Goal: Task Accomplishment & Management: Complete application form

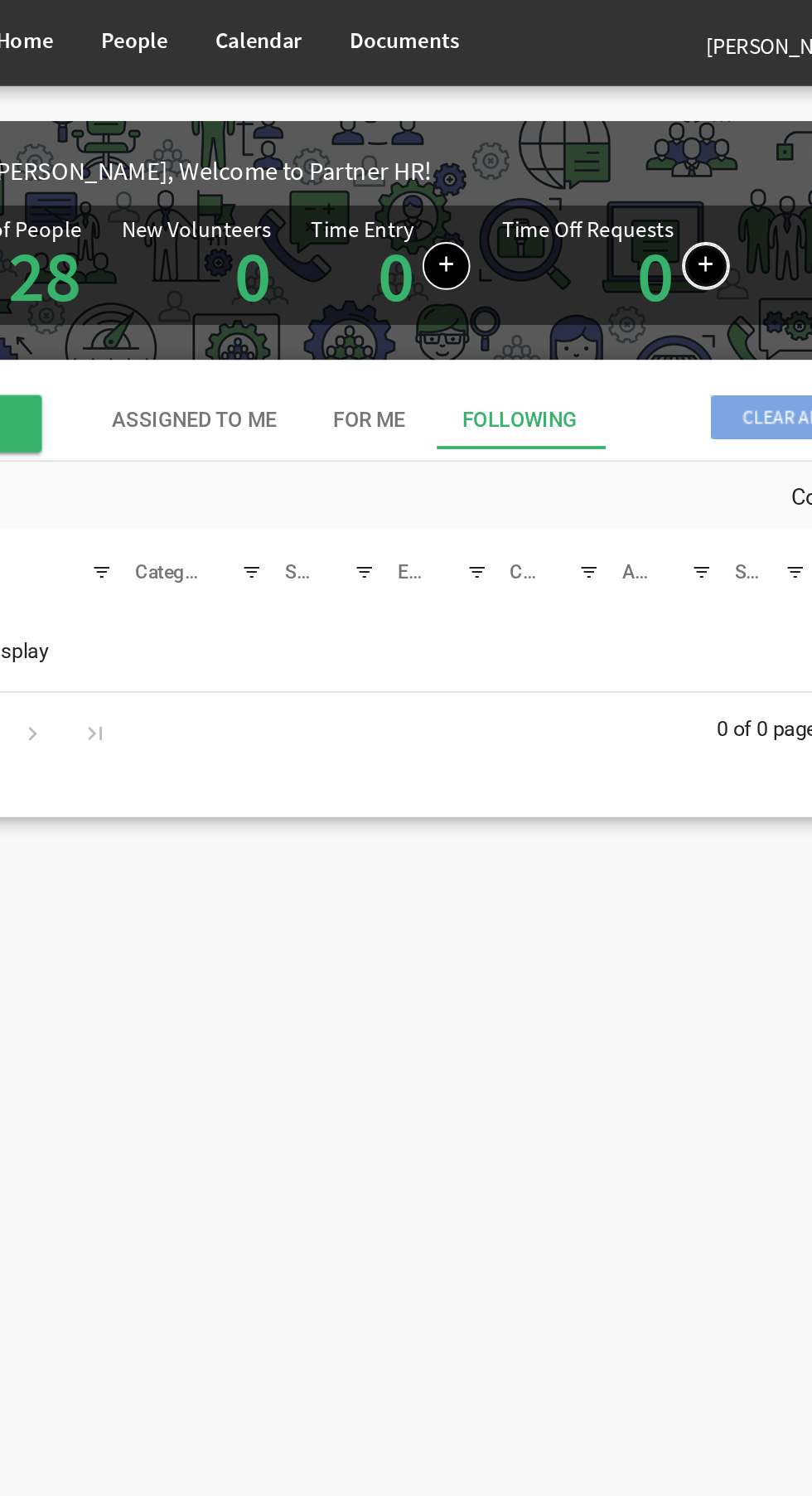
click at [565, 139] on link at bounding box center [572, 138] width 25 height 25
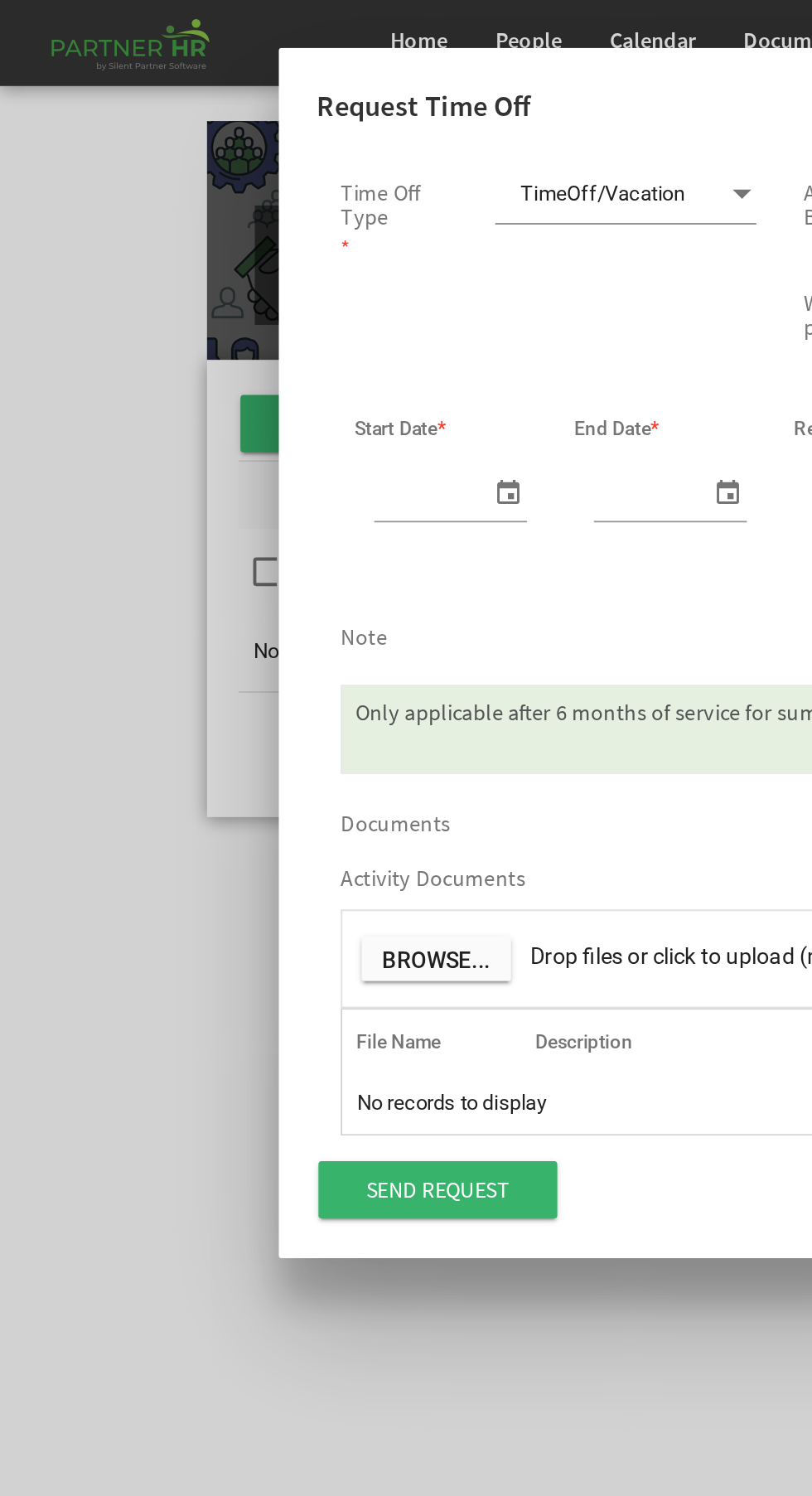
scroll to position [0, 18]
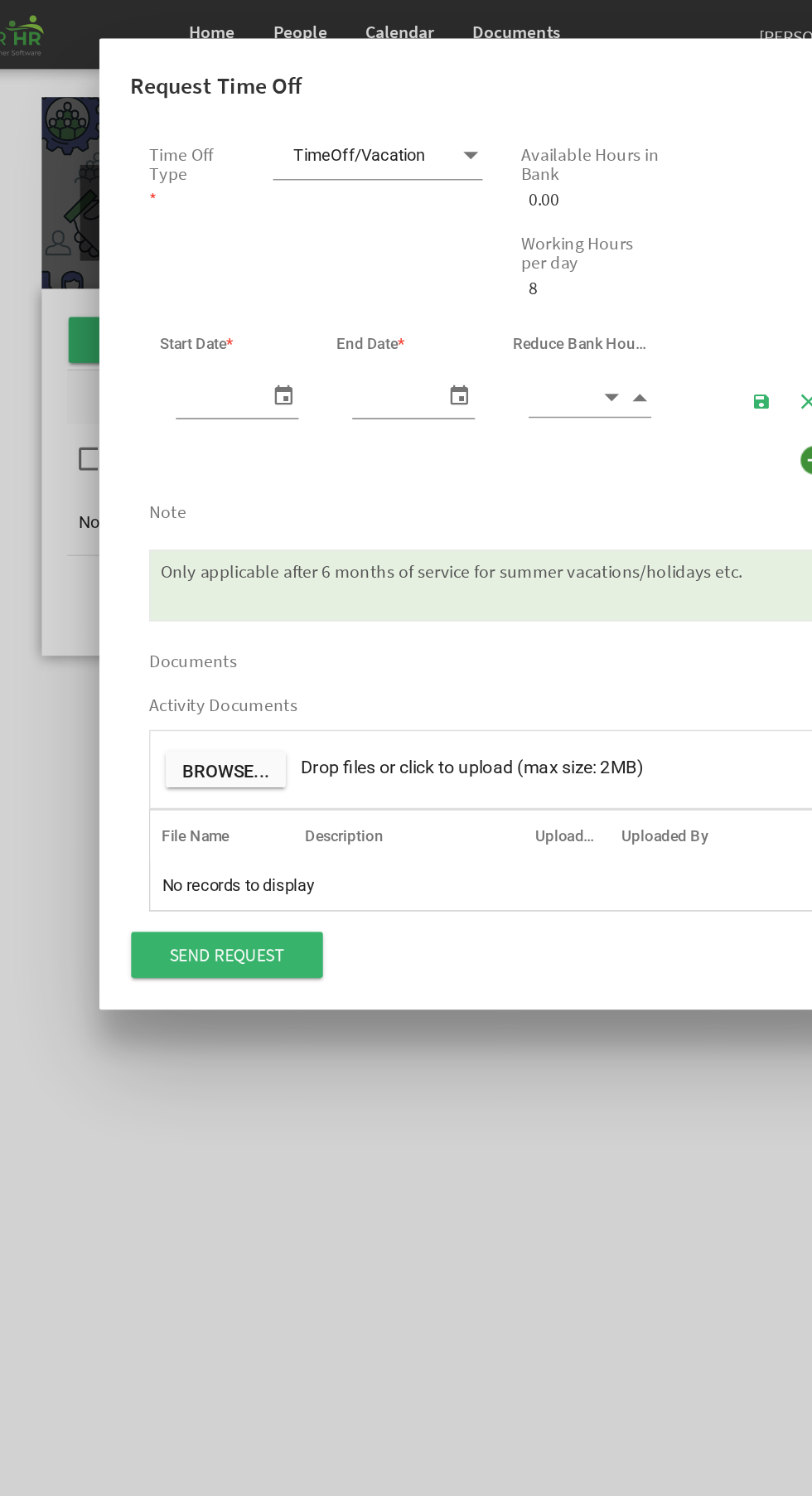
click at [355, 98] on span "TimeOff/Vacation TimeOff/Vacation" at bounding box center [325, 102] width 136 height 31
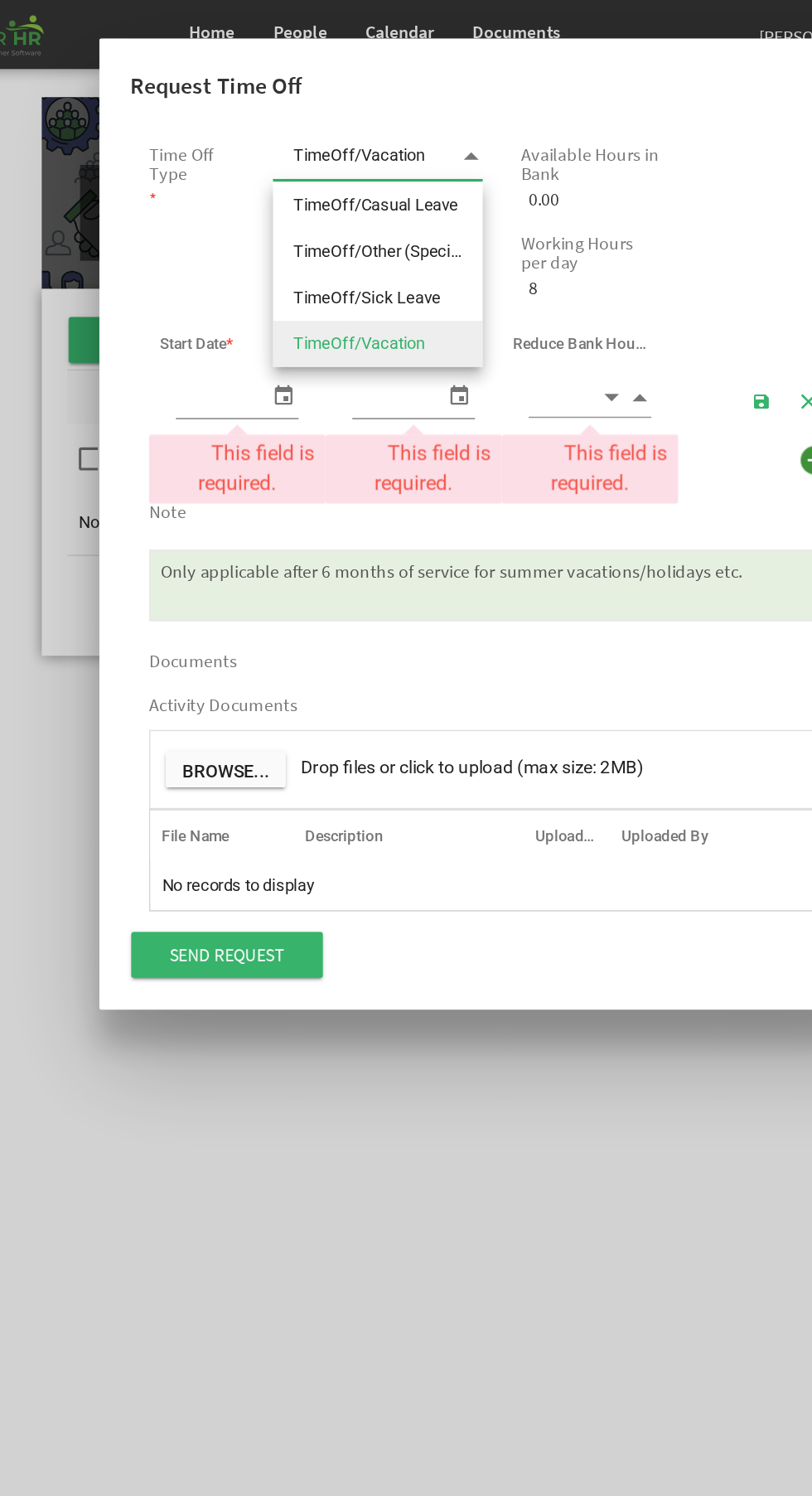
scroll to position [0, 0]
click at [365, 128] on li "TimeOff/Casual Leave" at bounding box center [325, 133] width 136 height 30
type input "TimeOff/Casual Leave"
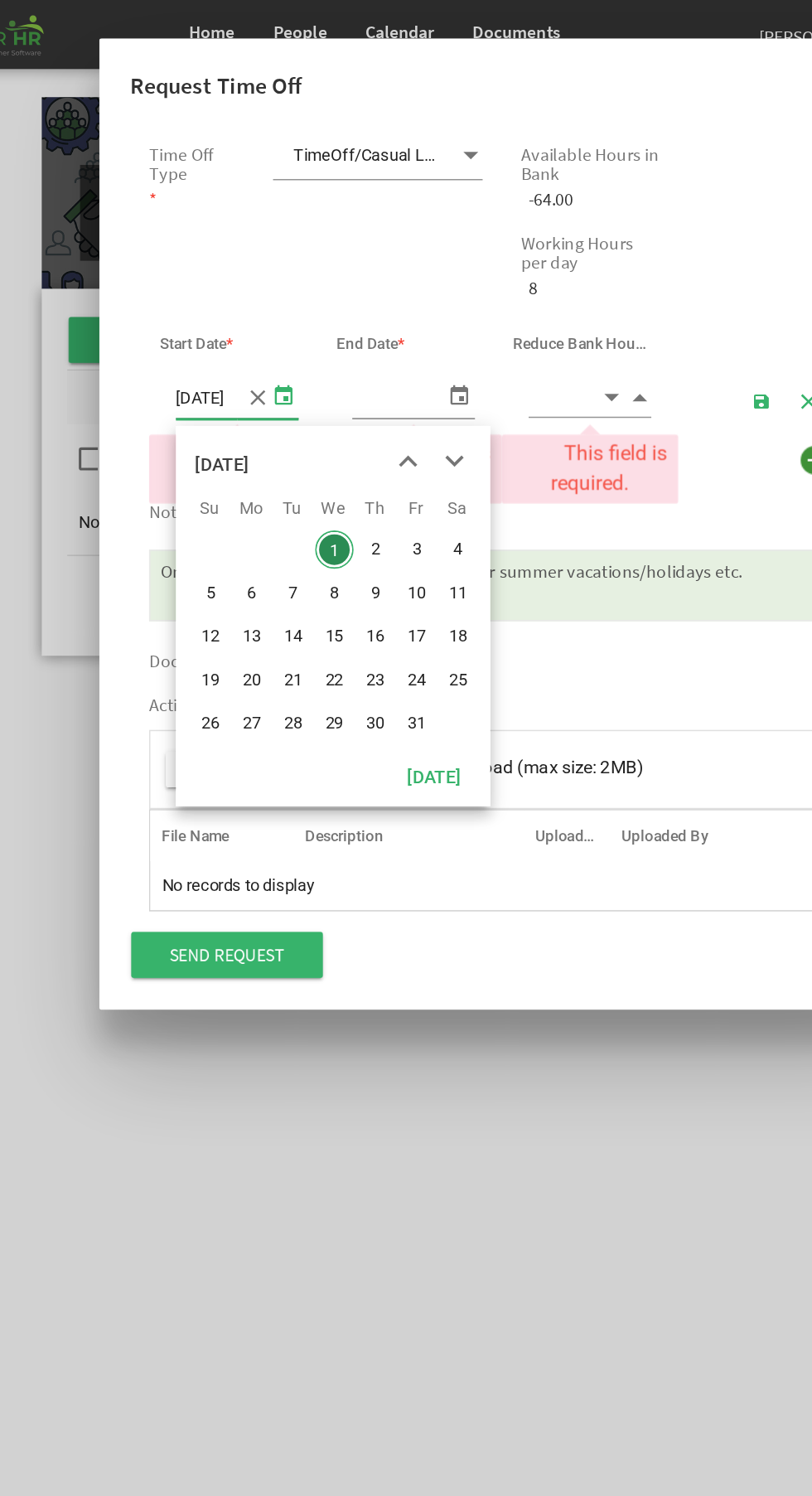
click at [245, 386] on span "6" at bounding box center [243, 384] width 25 height 25
type input "06/10/2025"
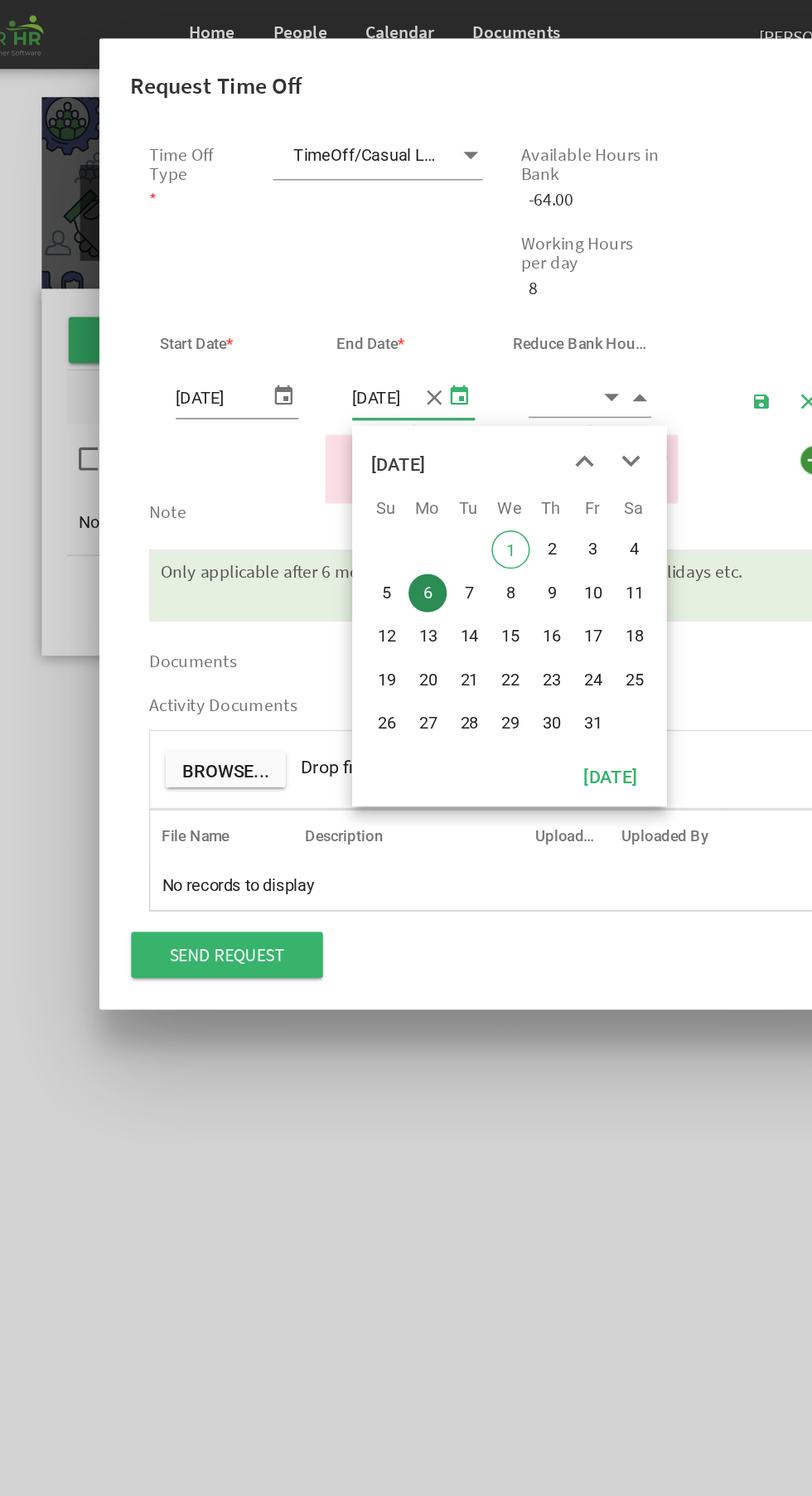
click at [385, 385] on span "7" at bounding box center [385, 384] width 25 height 25
type input "07/10/2025"
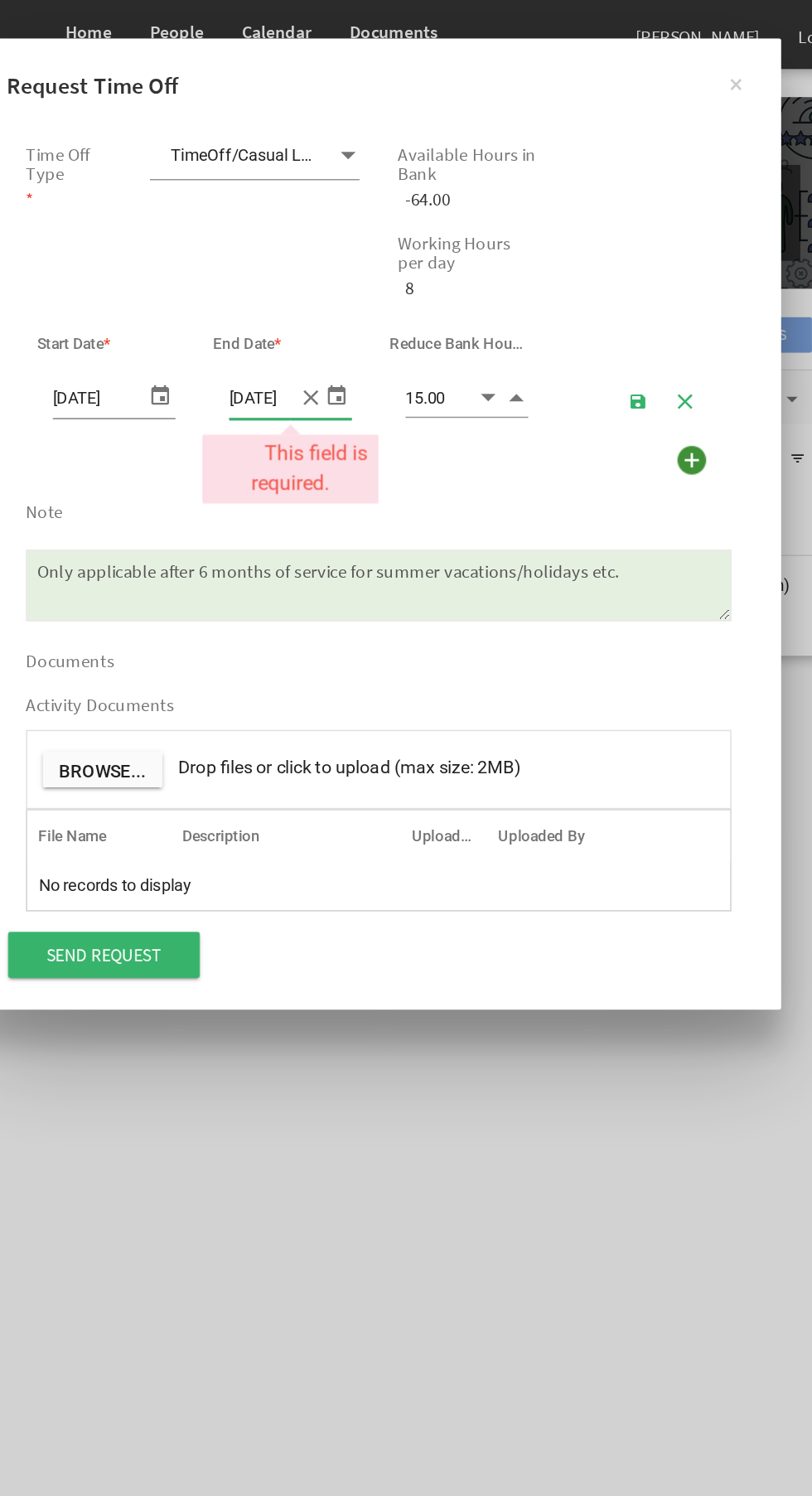
type input "16.00"
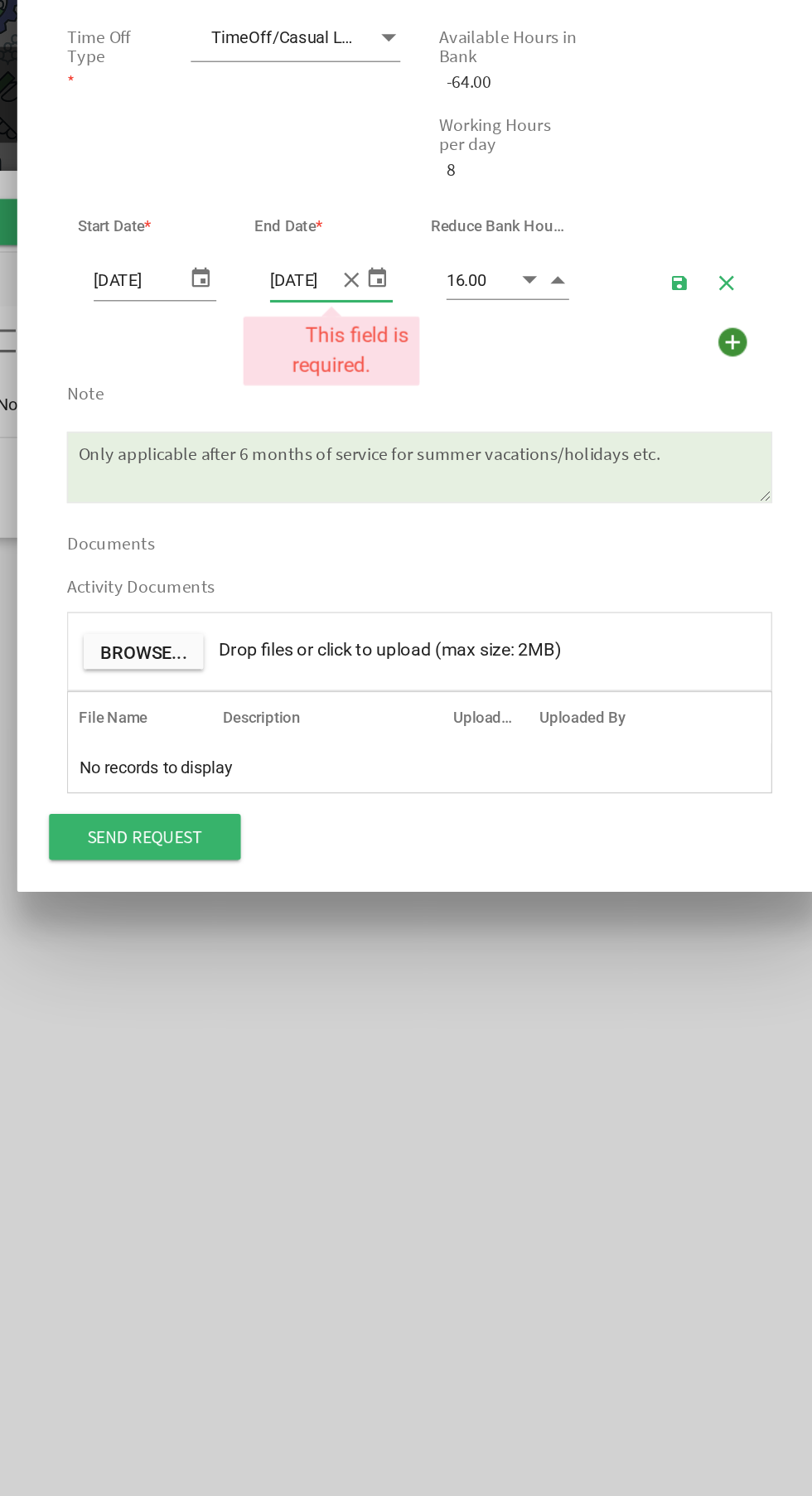
click at [572, 381] on textarea "Only applicable after 6 months of service for summer vacations/holidays etc." at bounding box center [406, 379] width 458 height 47
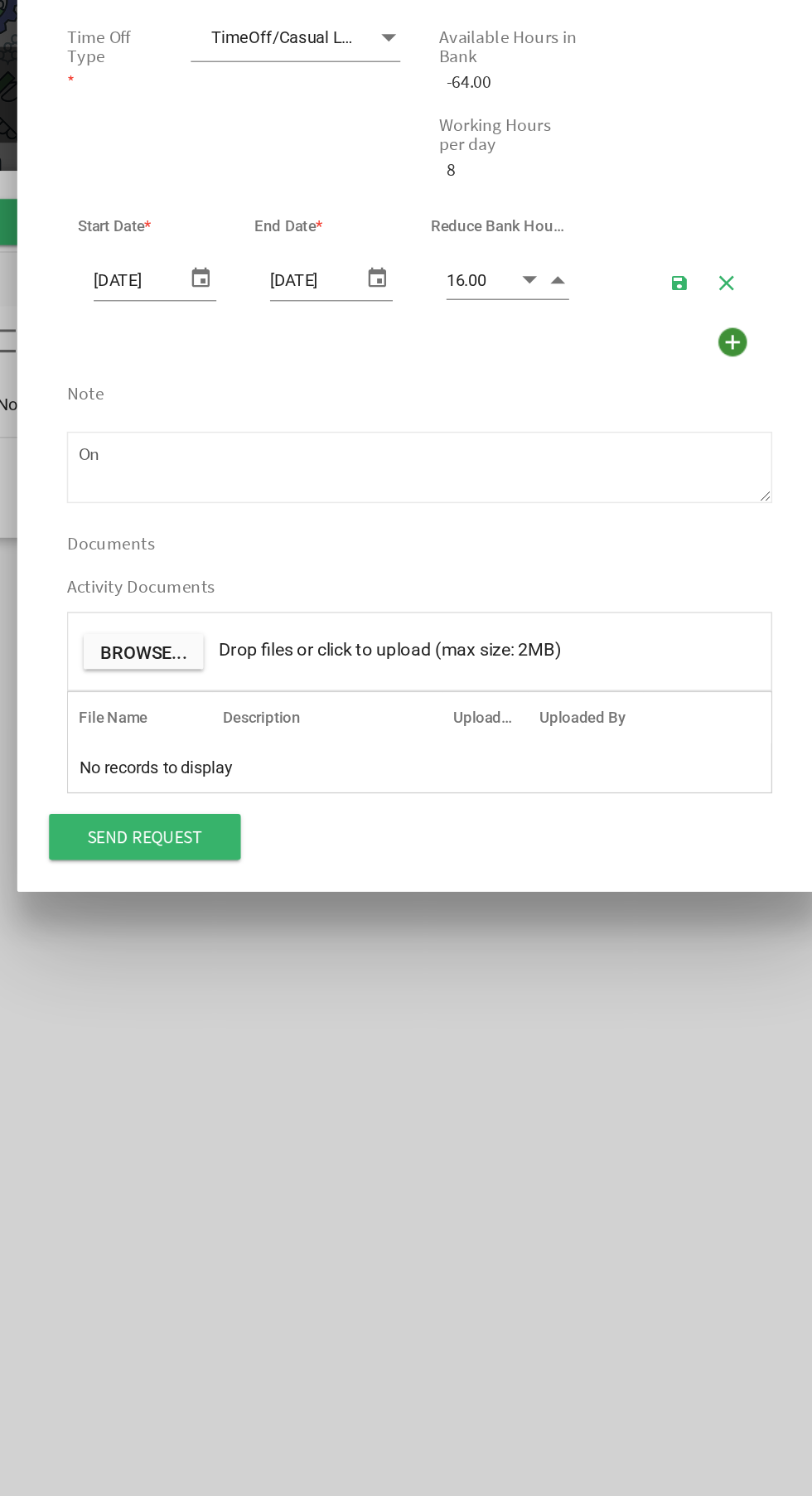
type textarea "O"
paste textarea "request to kindly grant me leave on 6th and 7th October as I will be going to m…"
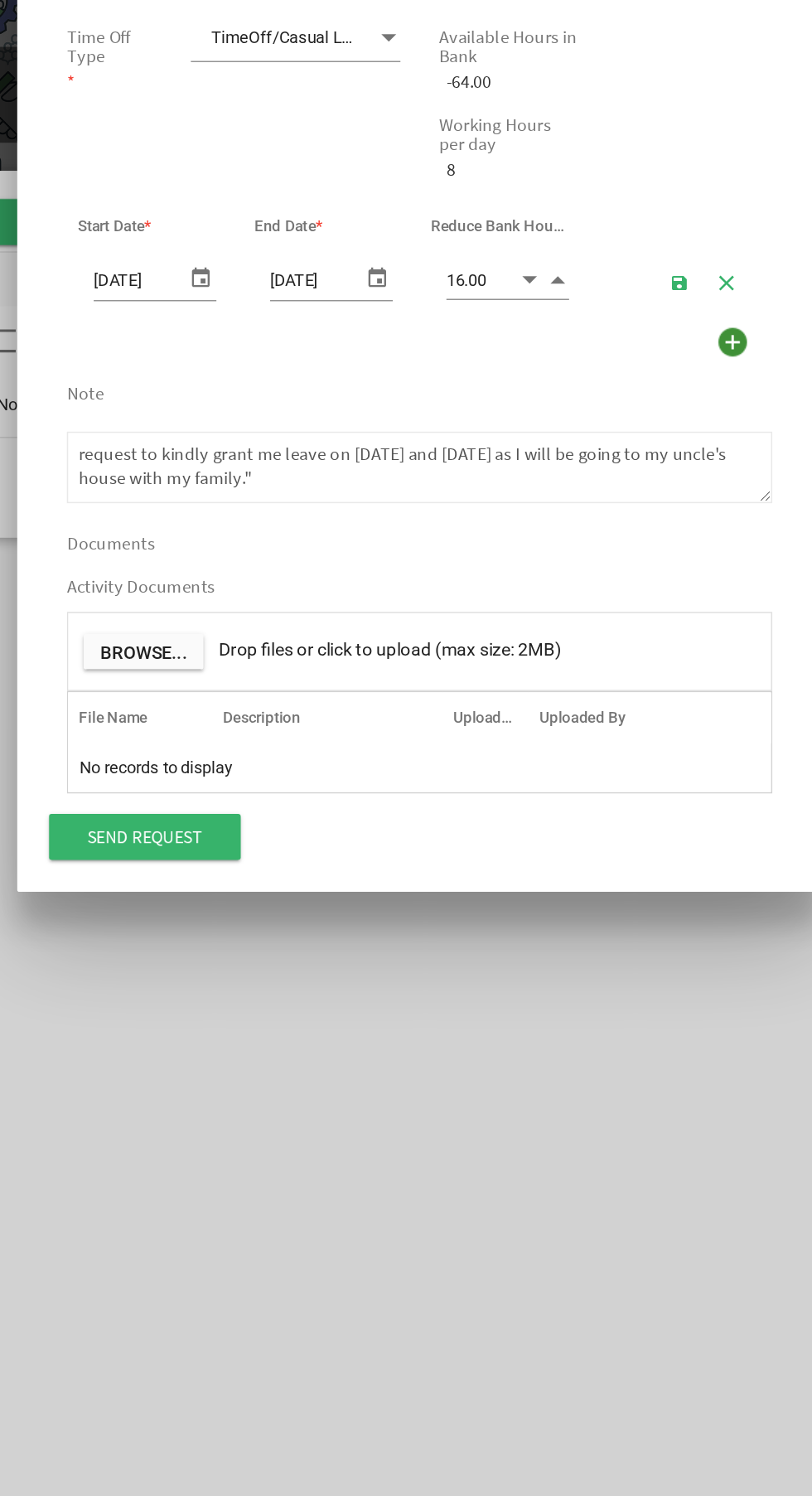
scroll to position [9, 0]
click at [359, 375] on textarea "Only applicable after 6 months of service for summer vacations/holidays etc." at bounding box center [406, 379] width 458 height 47
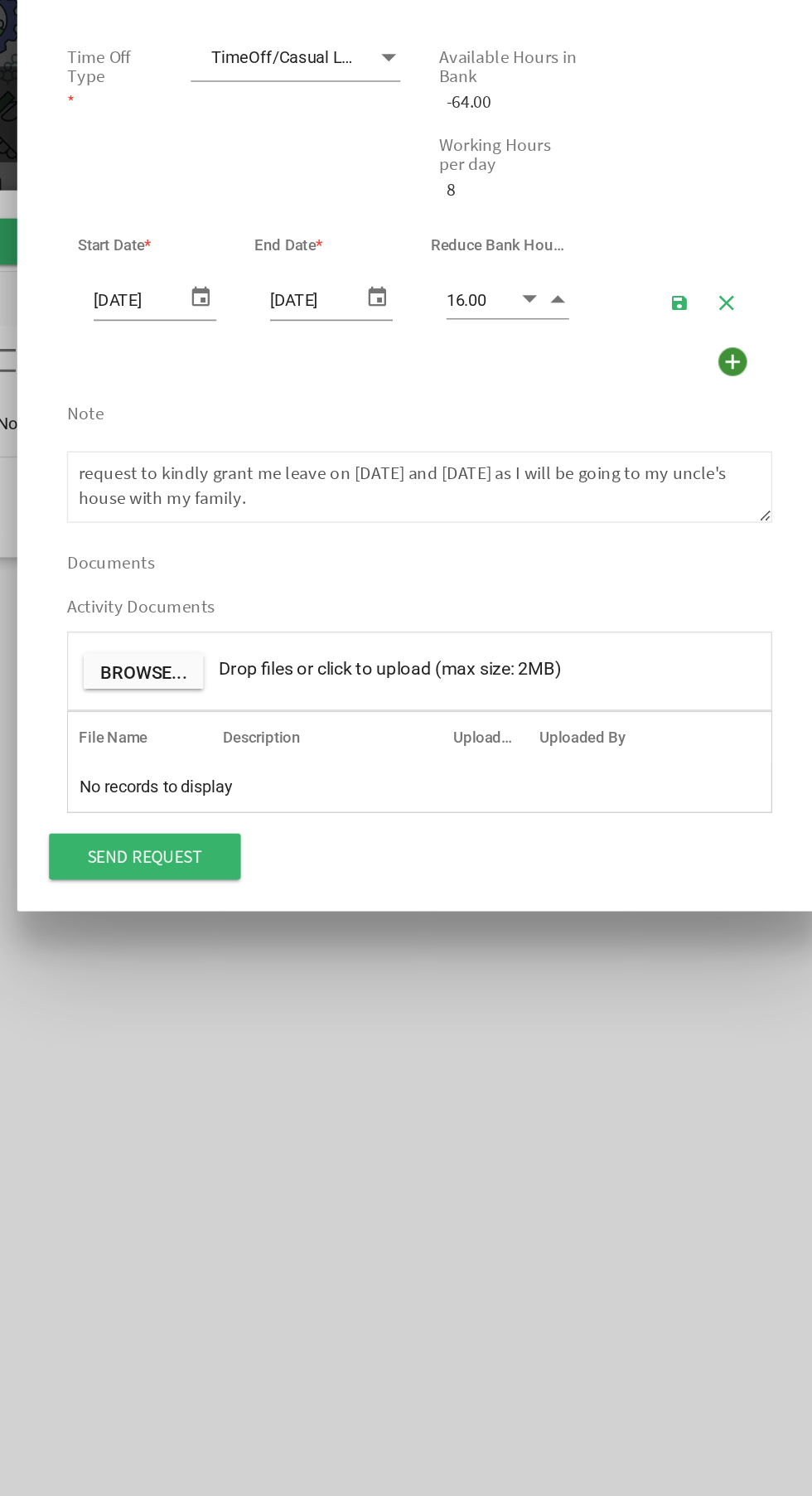
click at [234, 356] on div "Only applicable after 6 months of service for summer vacations/holidays etc." at bounding box center [406, 374] width 482 height 69
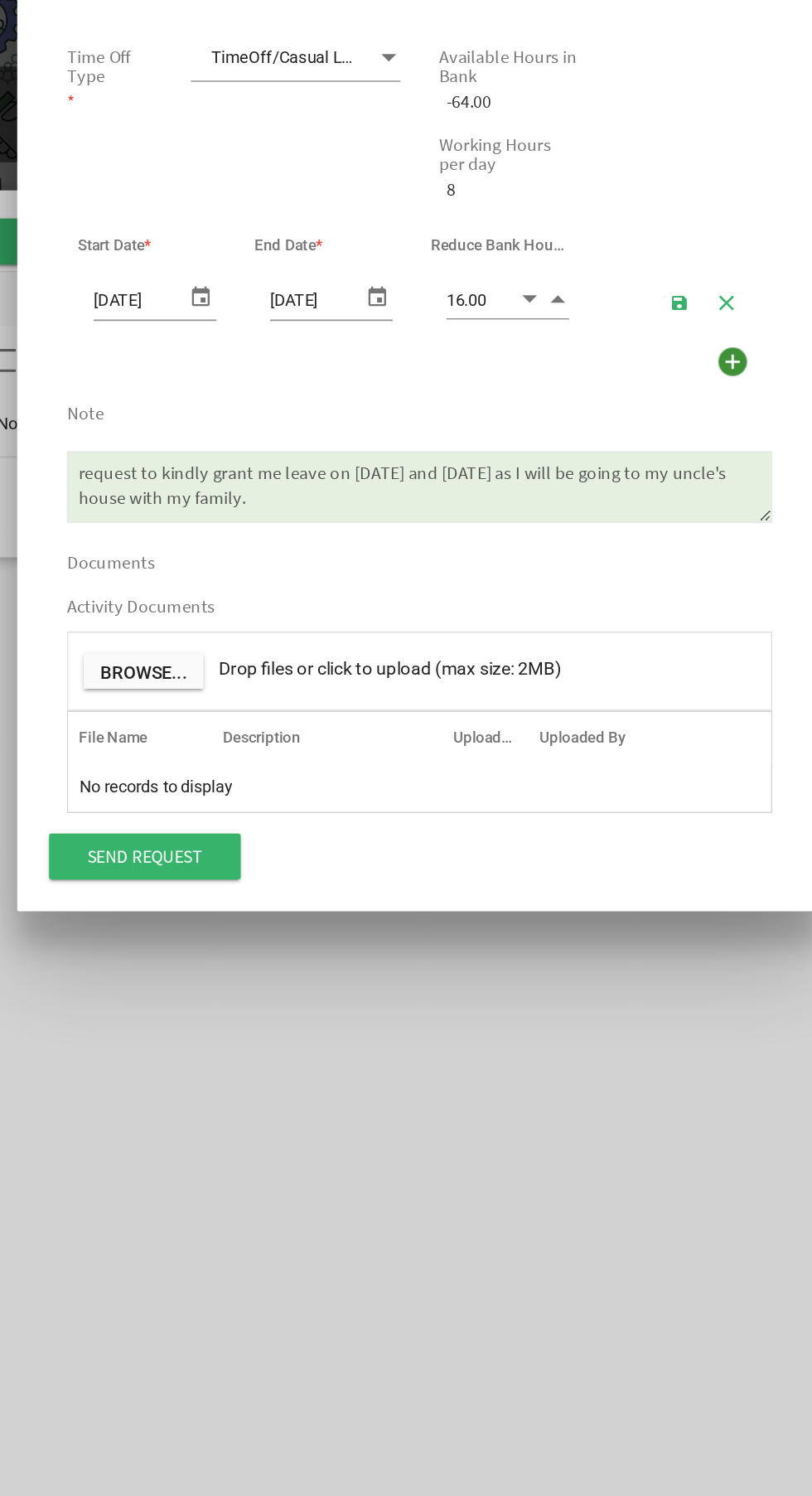
click at [238, 371] on textarea "Only applicable after 6 months of service for summer vacations/holidays etc." at bounding box center [406, 379] width 458 height 47
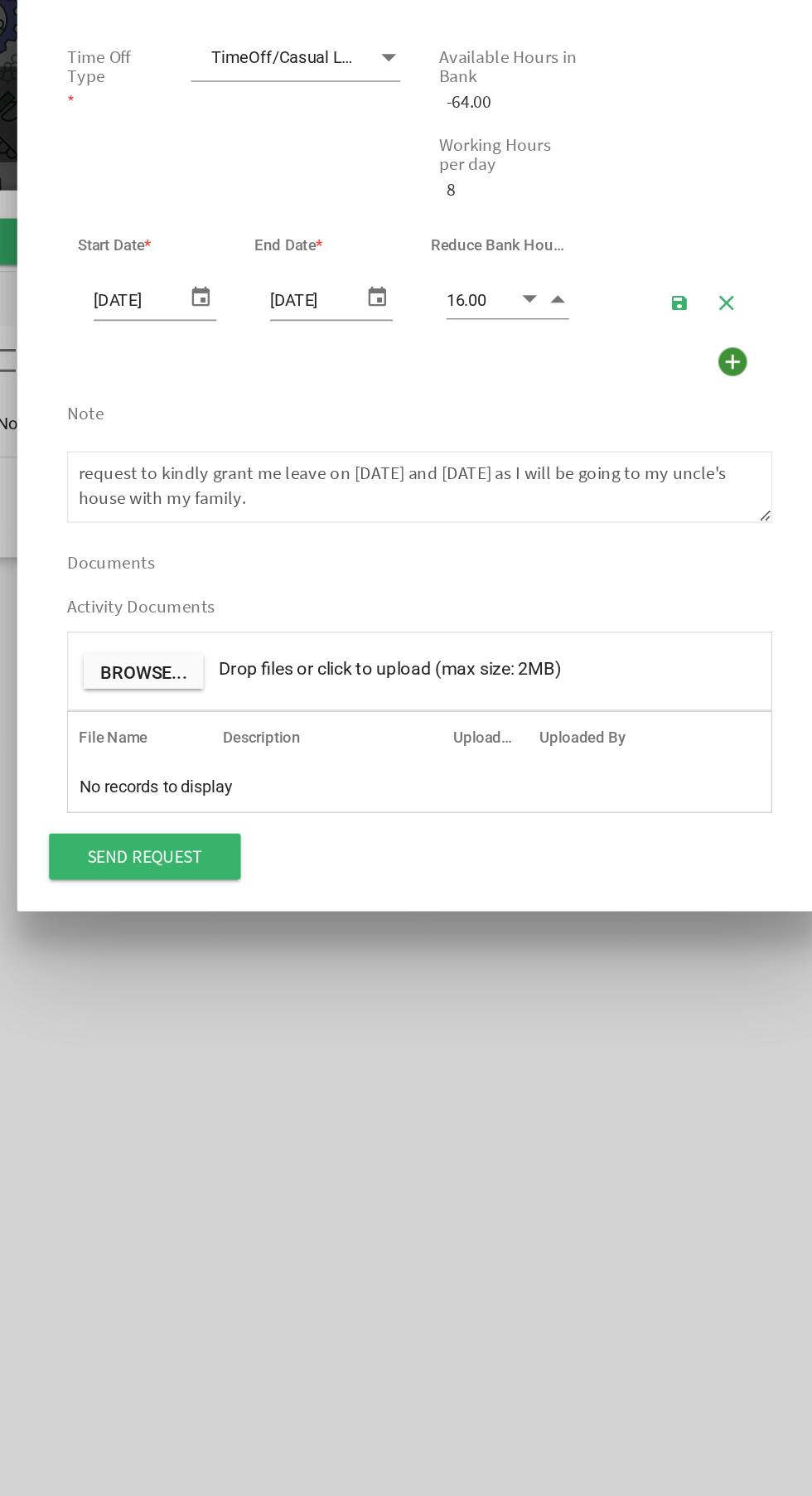
click at [209, 360] on textarea "Only applicable after 6 months of service for summer vacations/holidays etc." at bounding box center [406, 379] width 458 height 47
click at [204, 366] on textarea "Only applicable after 6 months of service for summer vacations/holidays etc." at bounding box center [406, 379] width 458 height 47
click at [455, 371] on textarea "Only applicable after 6 months of service for summer vacations/holidays etc." at bounding box center [406, 379] width 458 height 47
click at [378, 380] on textarea "Only applicable after 6 months of service for summer vacations/holidays etc." at bounding box center [406, 379] width 458 height 47
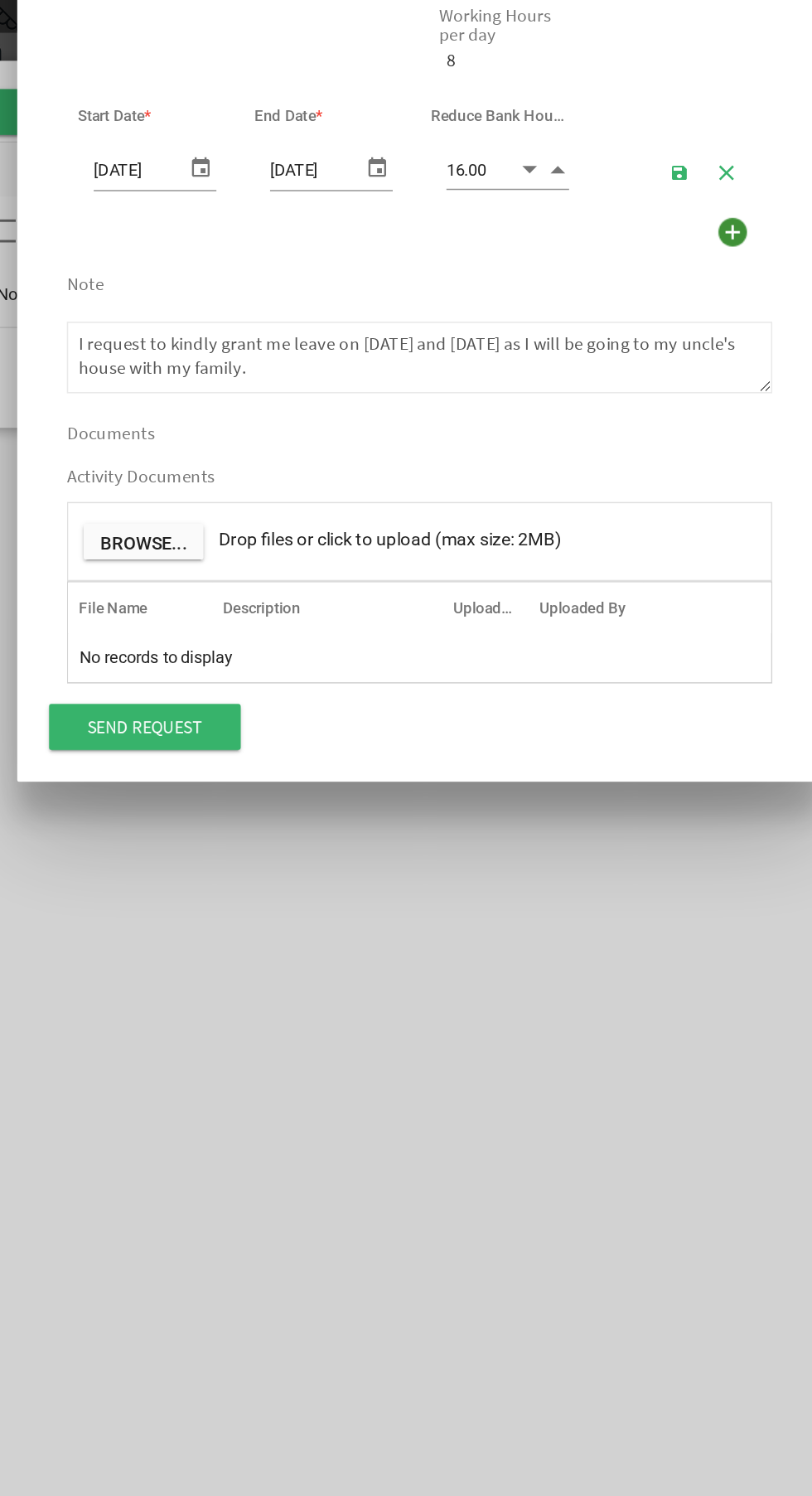
type textarea "I request to kindly grant me leave on 6th and 7th October as I will be going to…"
click at [266, 626] on input "Send Request" at bounding box center [227, 619] width 125 height 30
